Goal: Find specific page/section: Find specific page/section

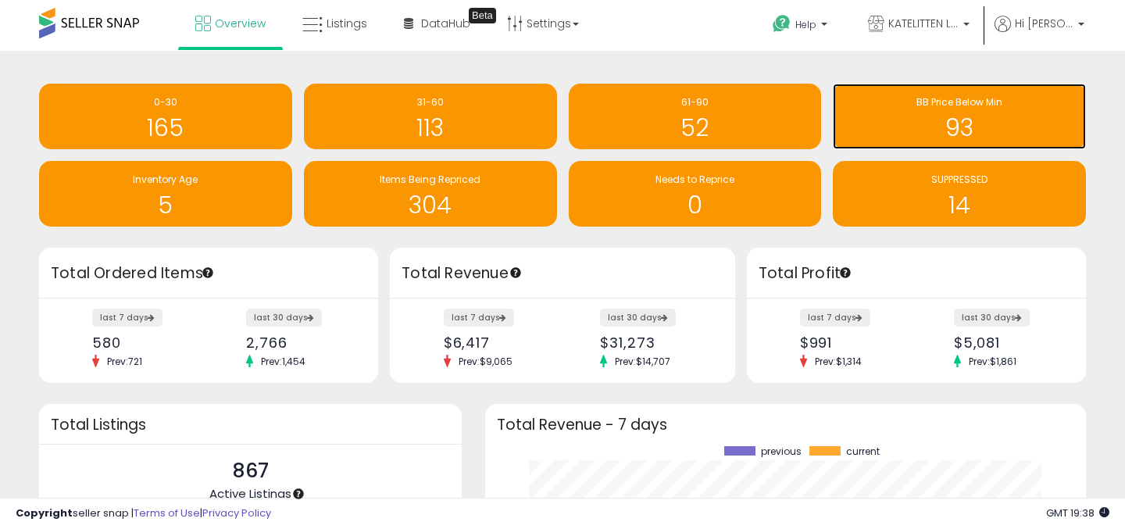
click at [970, 122] on h1 "93" at bounding box center [958, 128] width 237 height 26
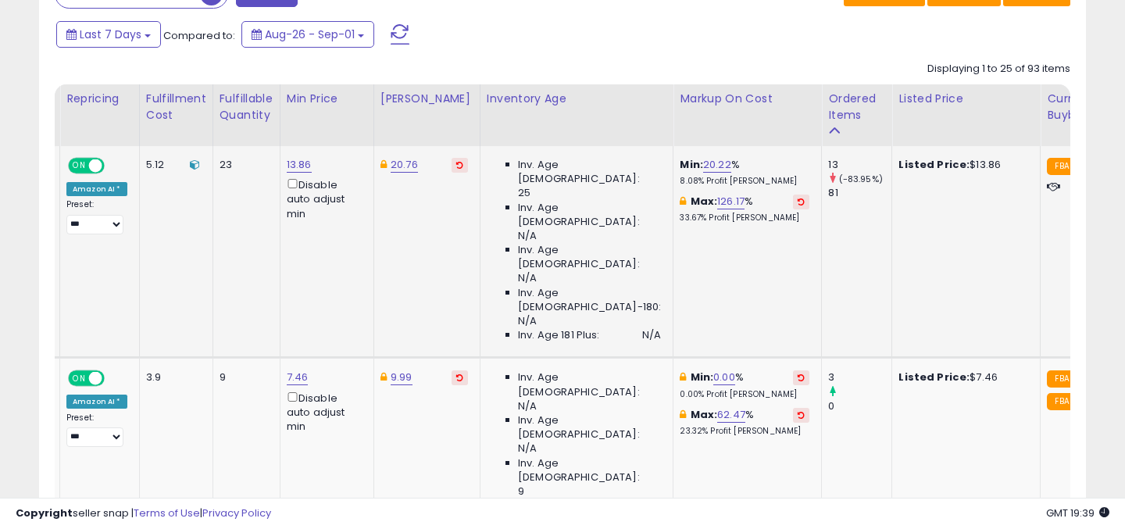
scroll to position [0, 328]
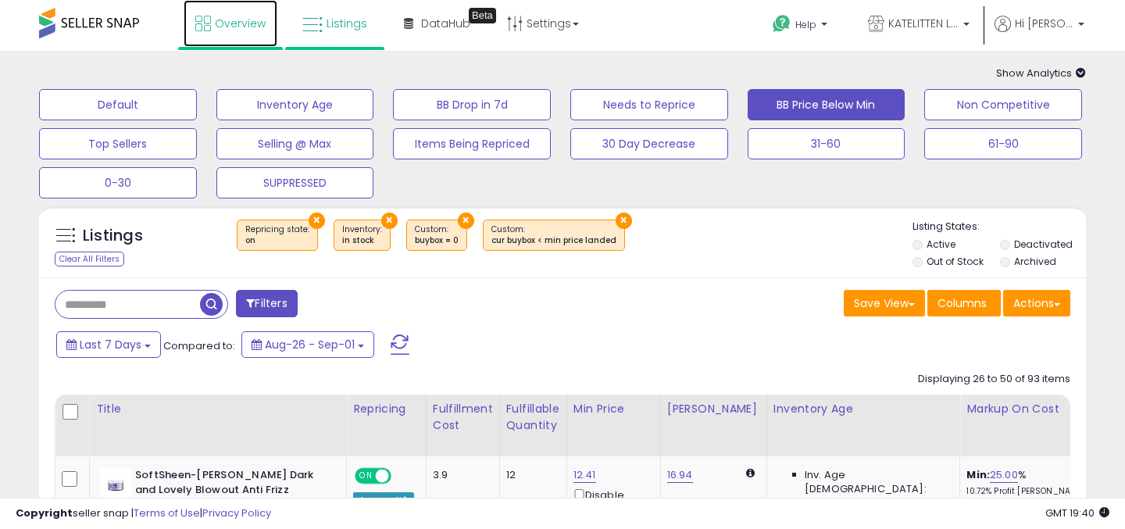
click at [237, 25] on span "Overview" at bounding box center [240, 24] width 51 height 16
